Goal: Find specific page/section: Find specific page/section

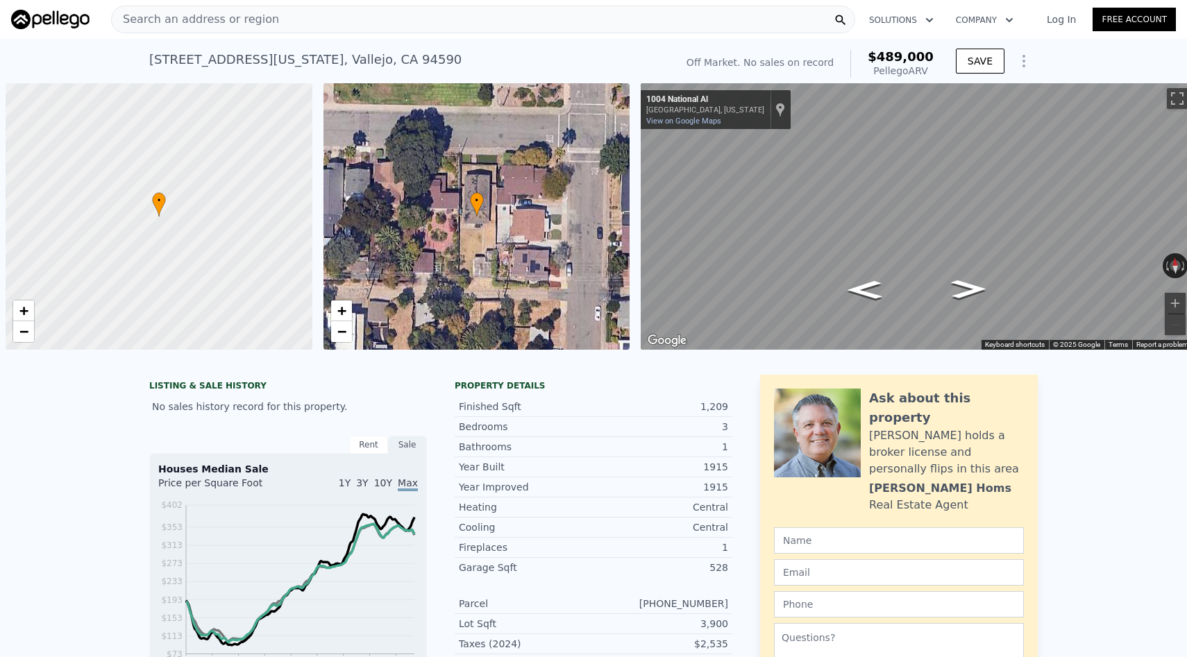
scroll to position [0, 1322]
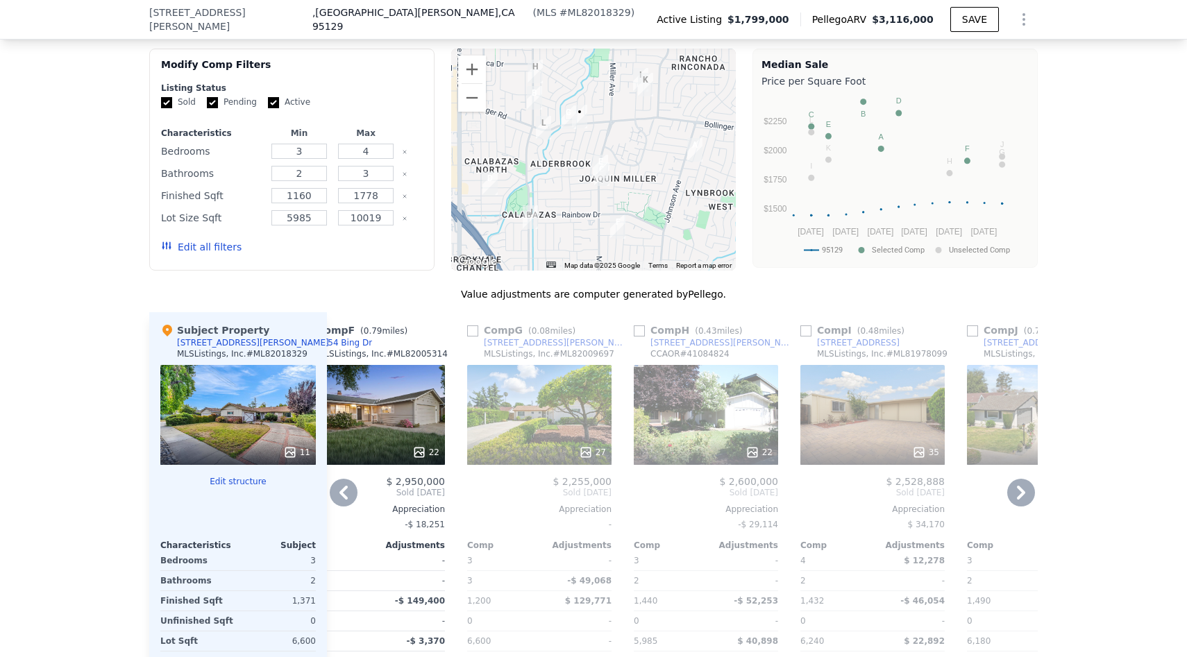
scroll to position [1353, 0]
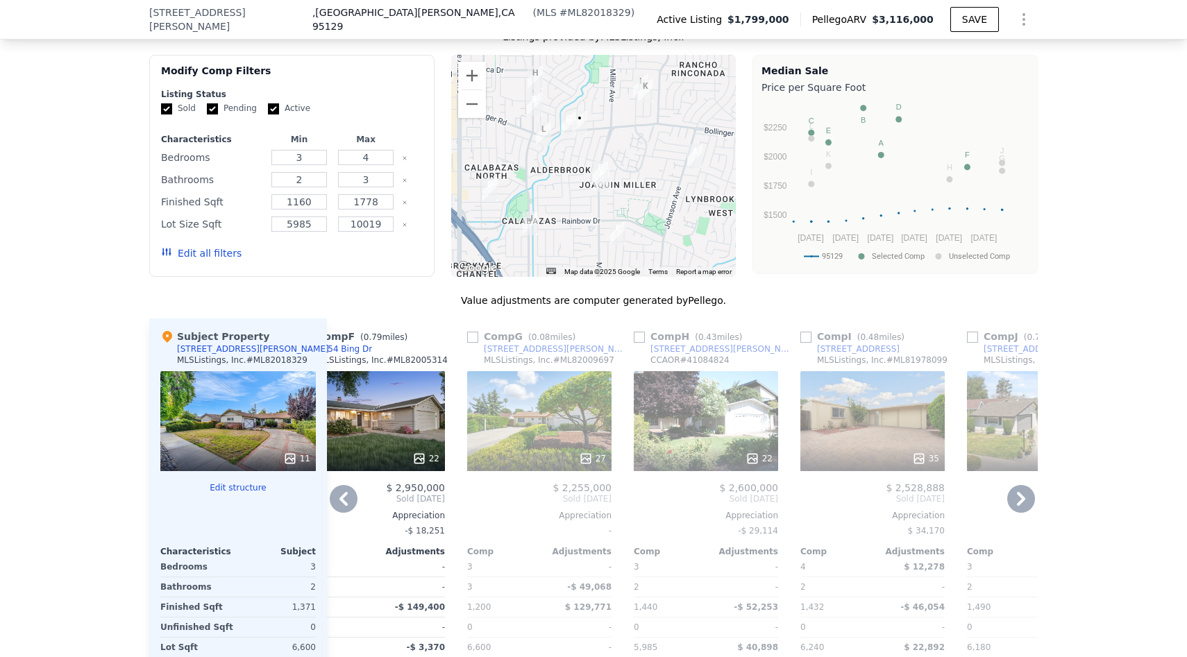
click at [522, 411] on div "27" at bounding box center [539, 421] width 144 height 100
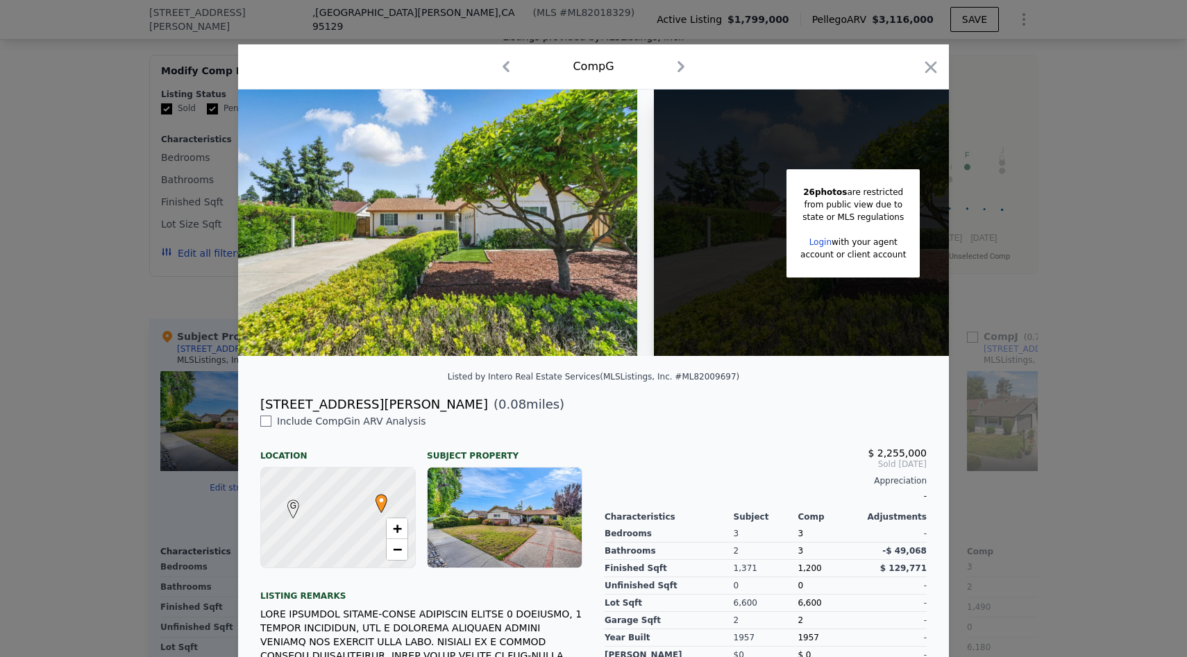
scroll to position [0, 109]
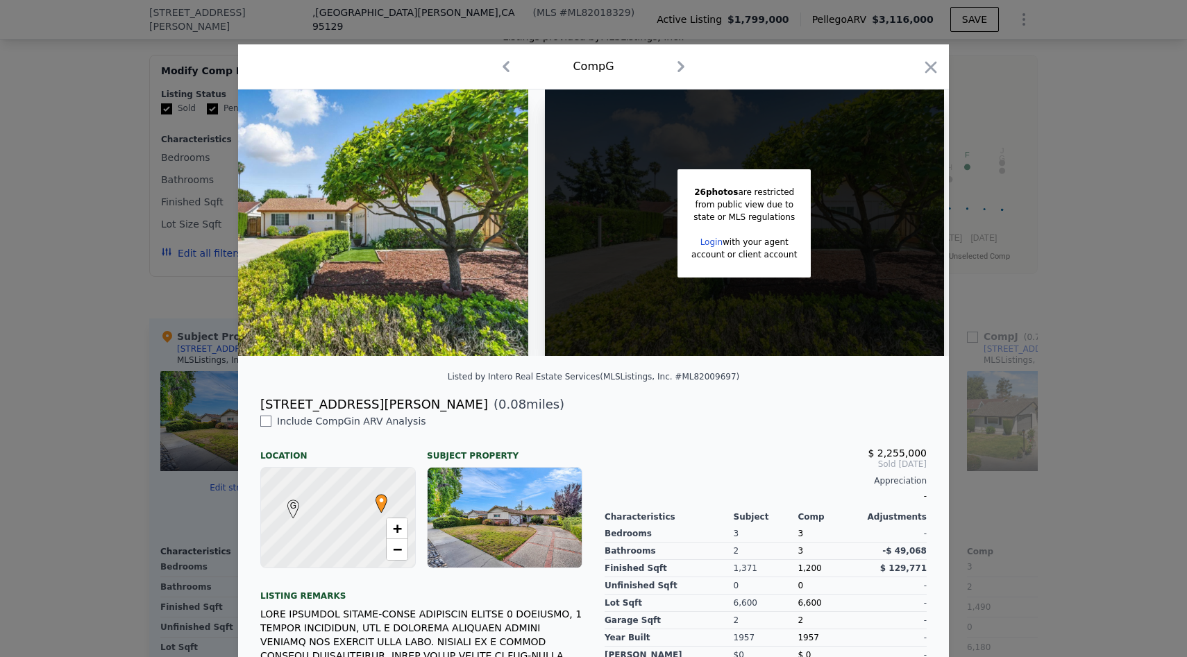
click at [301, 401] on div "6544 Bollinger Rd" at bounding box center [374, 404] width 228 height 19
click at [299, 401] on div "6544 Bollinger Rd" at bounding box center [374, 404] width 228 height 19
drag, startPoint x: 299, startPoint y: 401, endPoint x: 252, endPoint y: 401, distance: 47.2
click at [252, 401] on div "6544 Bollinger Rd ( 0.08 miles)" at bounding box center [593, 404] width 689 height 19
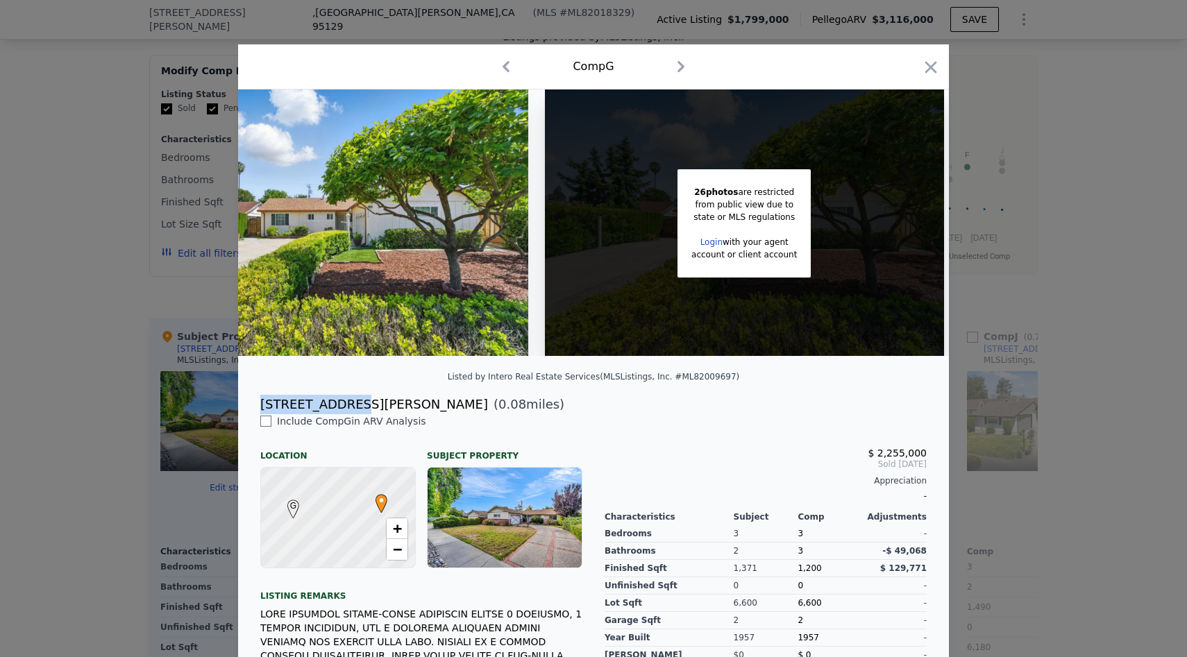
click at [342, 405] on div "6544 Bollinger Rd" at bounding box center [374, 404] width 228 height 19
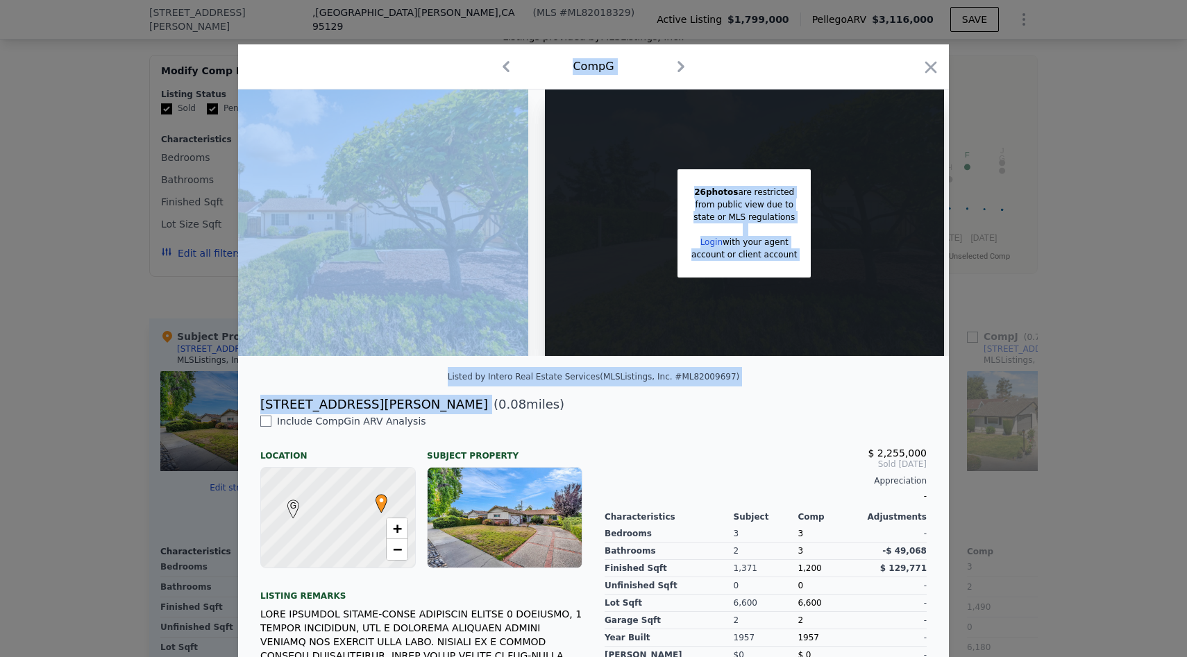
drag, startPoint x: 364, startPoint y: 403, endPoint x: 235, endPoint y: 405, distance: 128.4
click at [235, 405] on div "​ Comp G 26 photos are restricted from public view due to state or MLS regulati…" at bounding box center [593, 422] width 1187 height 845
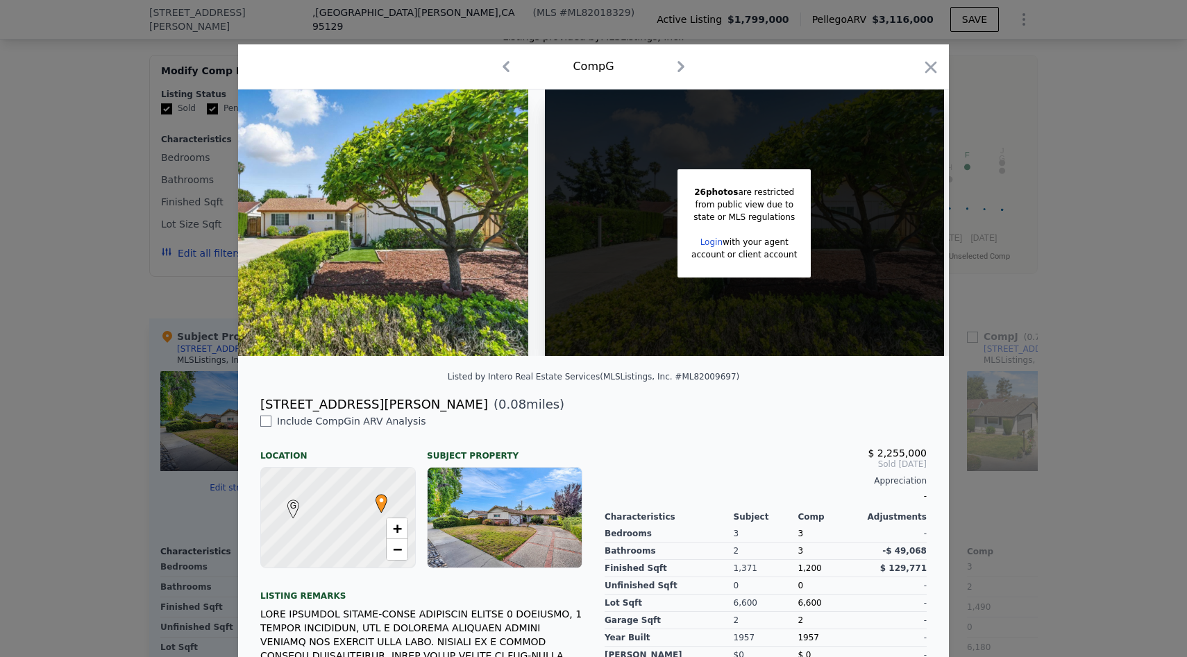
click at [321, 395] on div "6544 Bollinger Rd" at bounding box center [374, 404] width 228 height 19
click at [926, 69] on icon "button" at bounding box center [930, 67] width 19 height 19
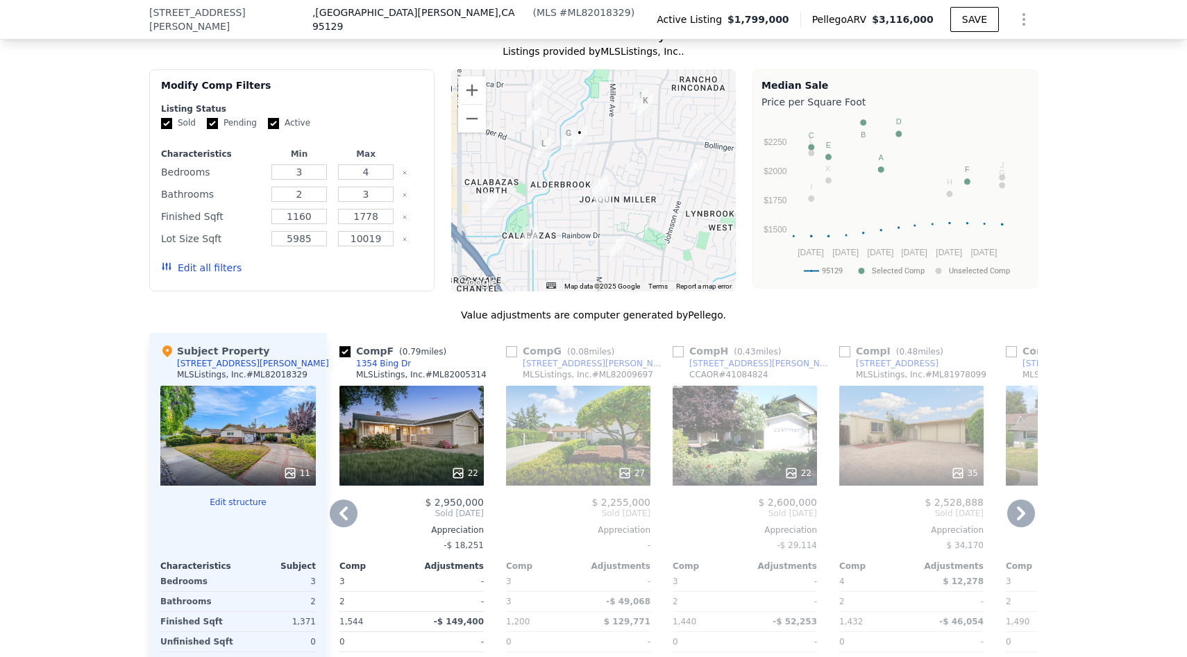
scroll to position [1340, 0]
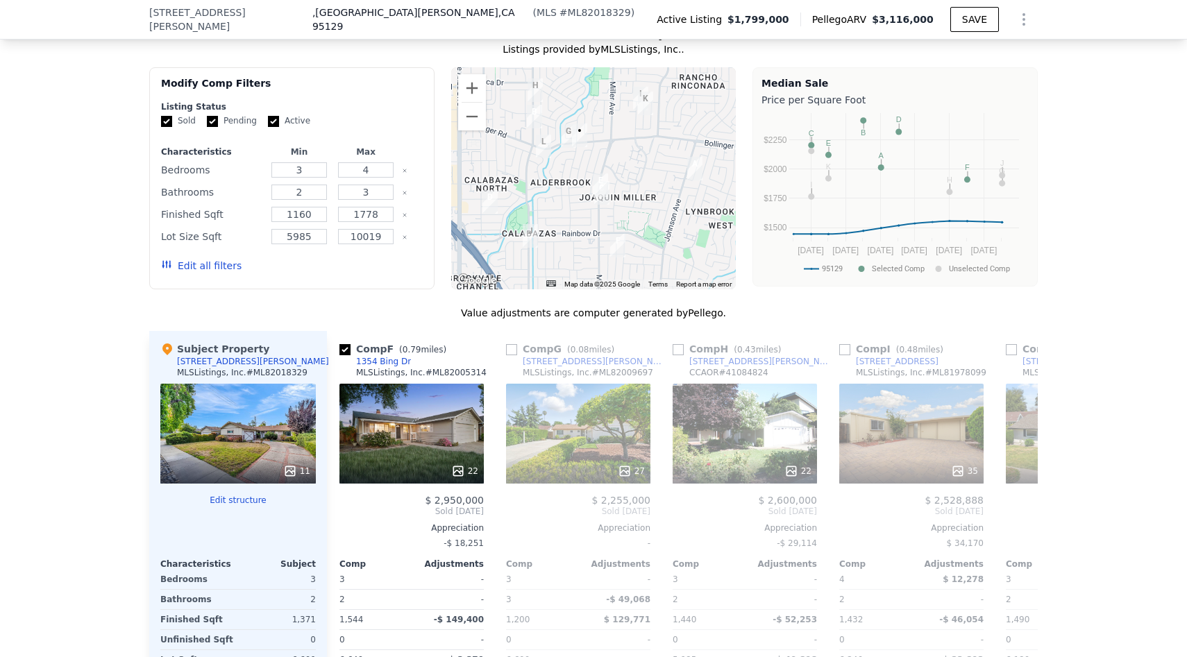
click at [490, 95] on div at bounding box center [593, 178] width 285 height 222
click at [478, 91] on button "Zoom in" at bounding box center [472, 88] width 28 height 28
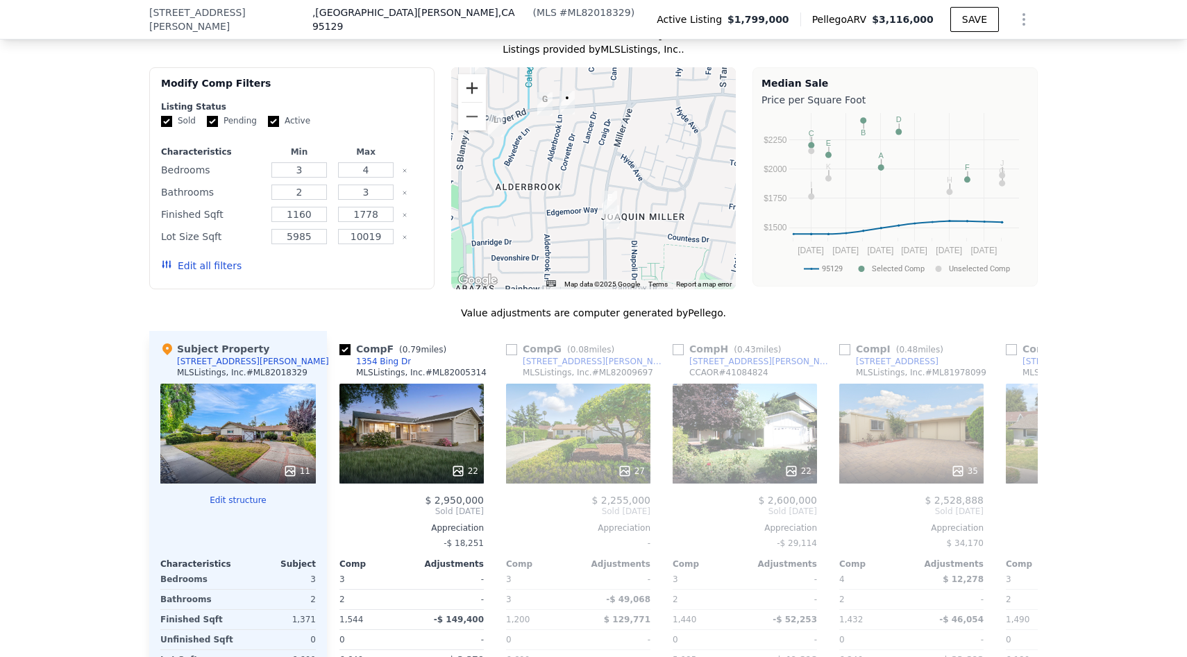
click at [478, 91] on button "Zoom in" at bounding box center [472, 88] width 28 height 28
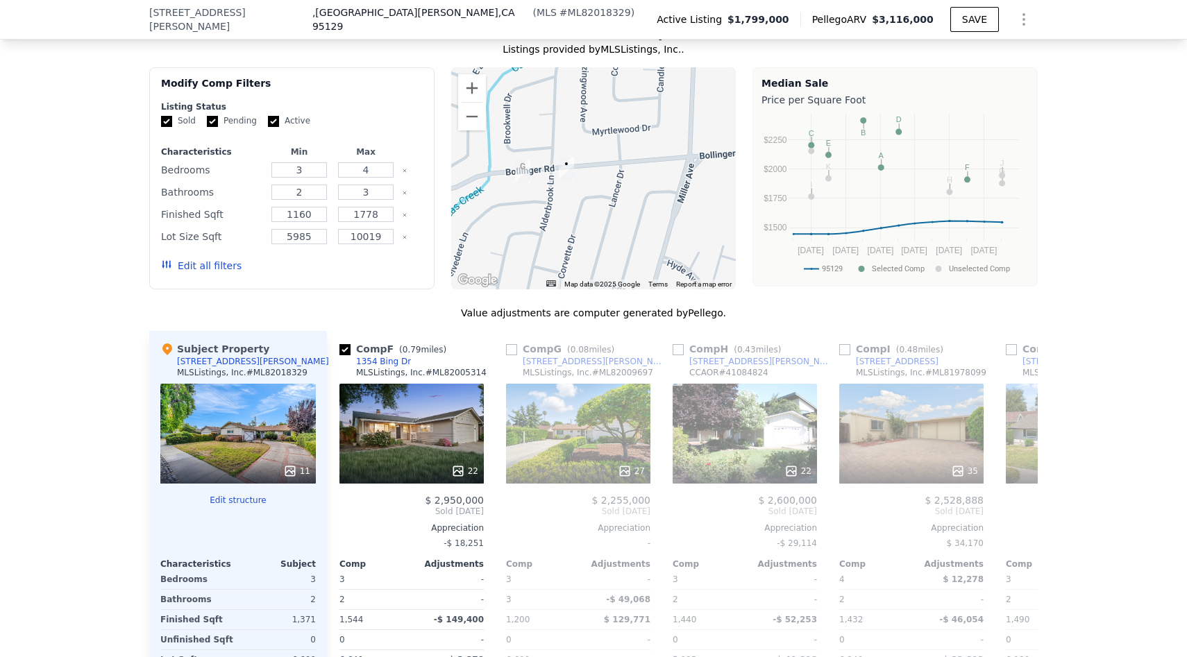
drag, startPoint x: 543, startPoint y: 125, endPoint x: 568, endPoint y: 258, distance: 135.7
click at [568, 258] on div at bounding box center [593, 178] width 285 height 222
click at [474, 117] on button "Zoom out" at bounding box center [472, 117] width 28 height 28
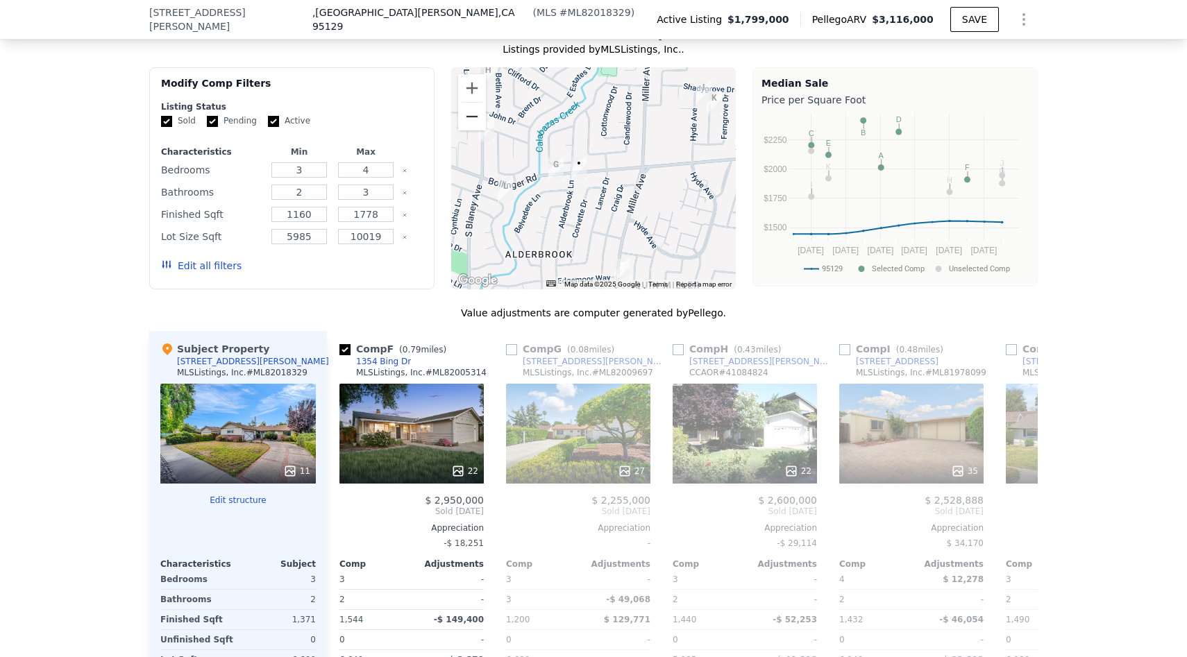
click at [474, 117] on button "Zoom out" at bounding box center [472, 117] width 28 height 28
